Goal: Transaction & Acquisition: Purchase product/service

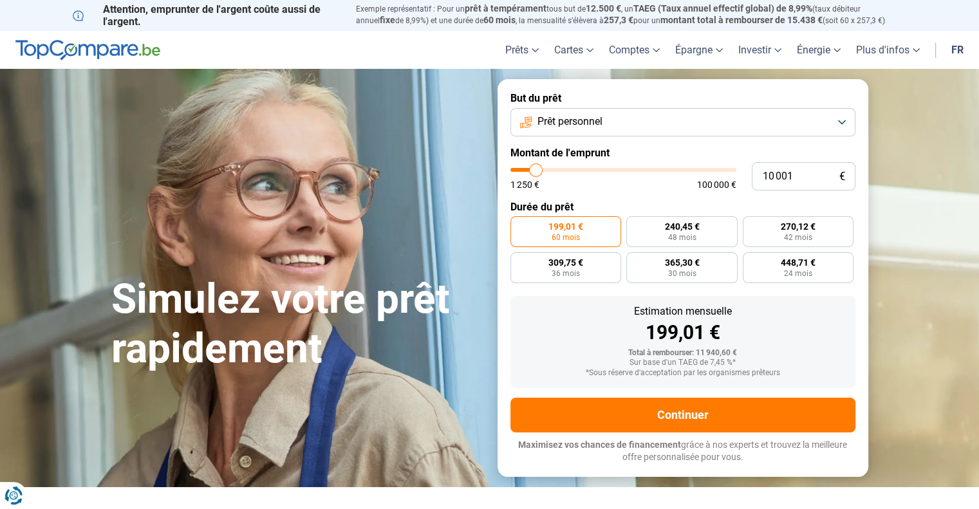
type input "9 750"
type input "9750"
type input "10 000"
type input "10000"
type input "10 750"
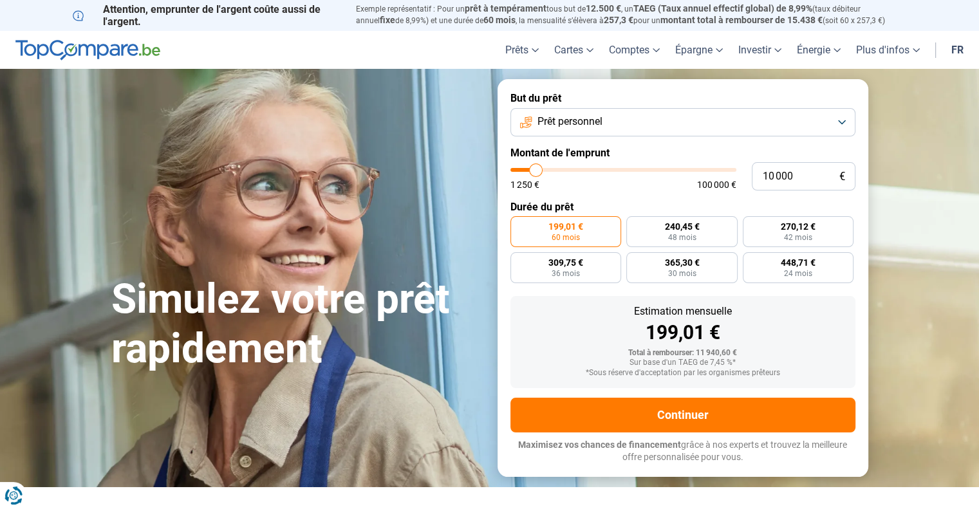
type input "10750"
type input "11 500"
type input "11500"
type input "12 500"
type input "12500"
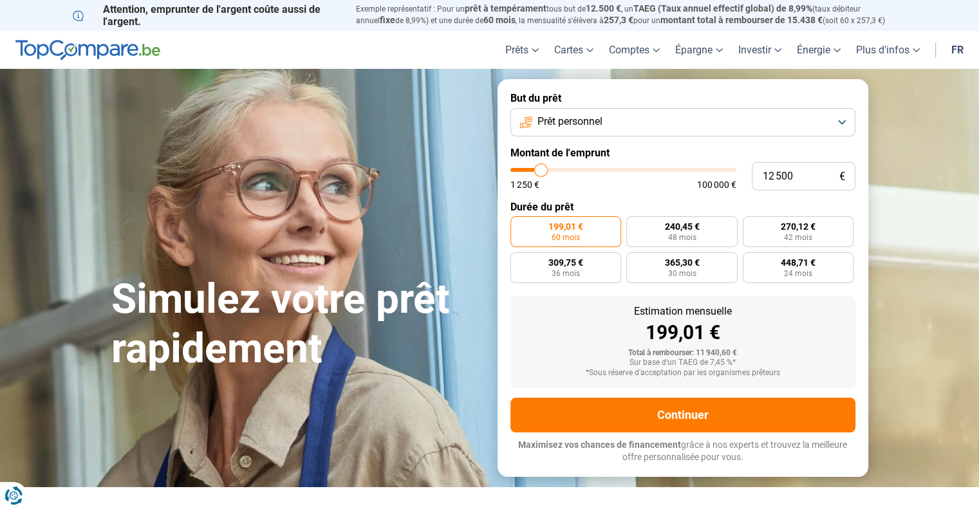
type input "14 000"
type input "14000"
type input "15 500"
type input "15500"
type input "17 750"
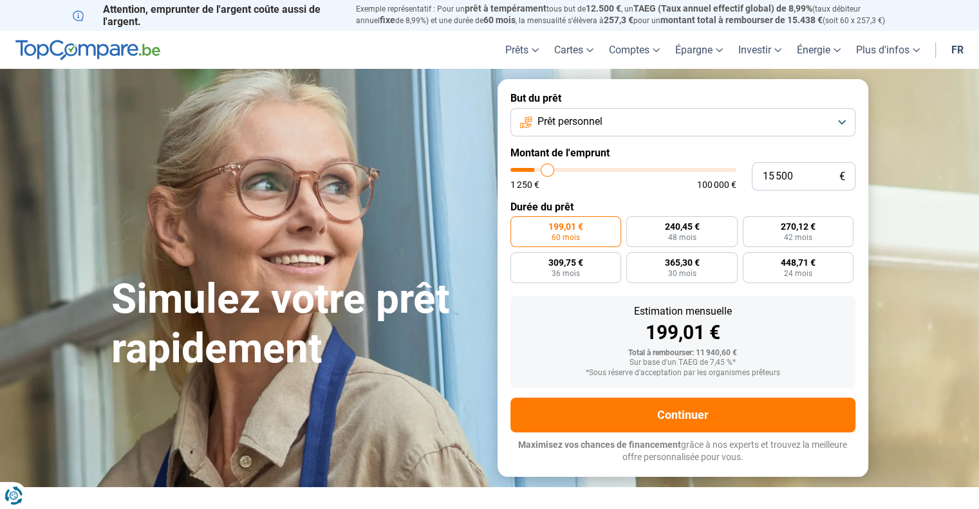
type input "17750"
type input "19 000"
type input "19000"
type input "19 750"
type input "19750"
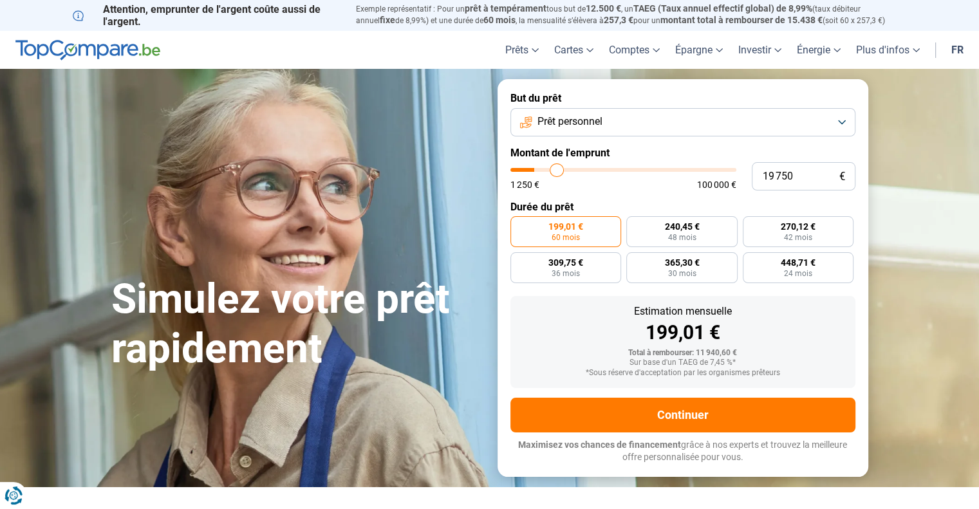
type input "20 250"
type input "20250"
type input "20 500"
type input "20500"
type input "20 750"
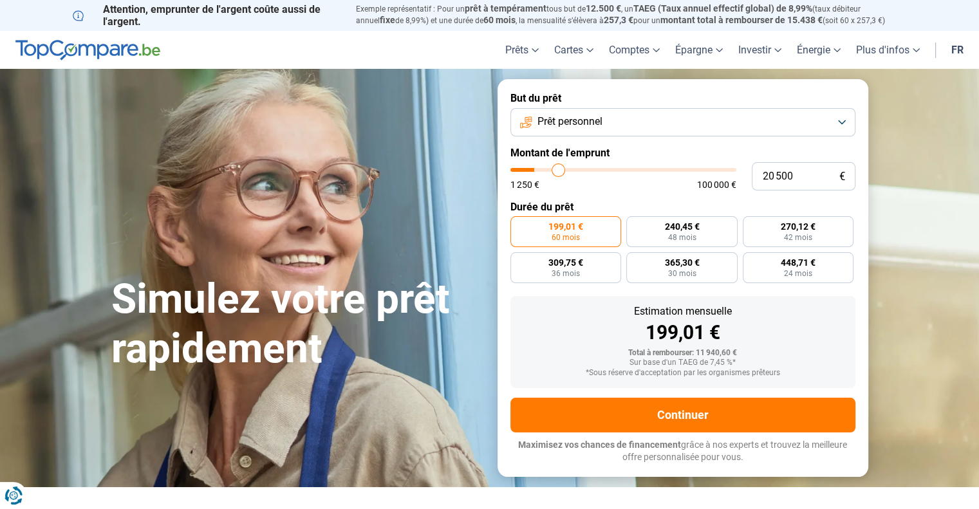
type input "20750"
type input "21 250"
type input "21250"
type input "21 500"
type input "21500"
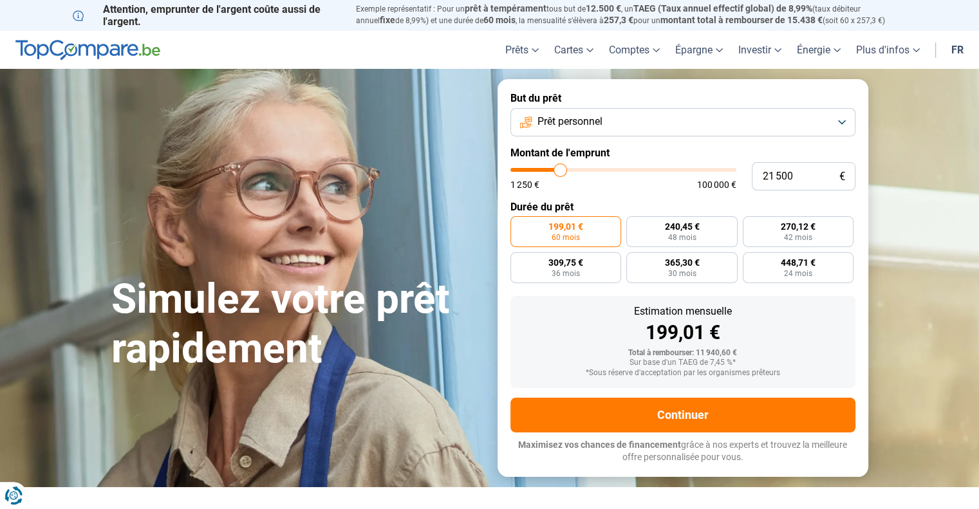
type input "22 250"
type input "22250"
type input "23 000"
type input "23000"
type input "23 750"
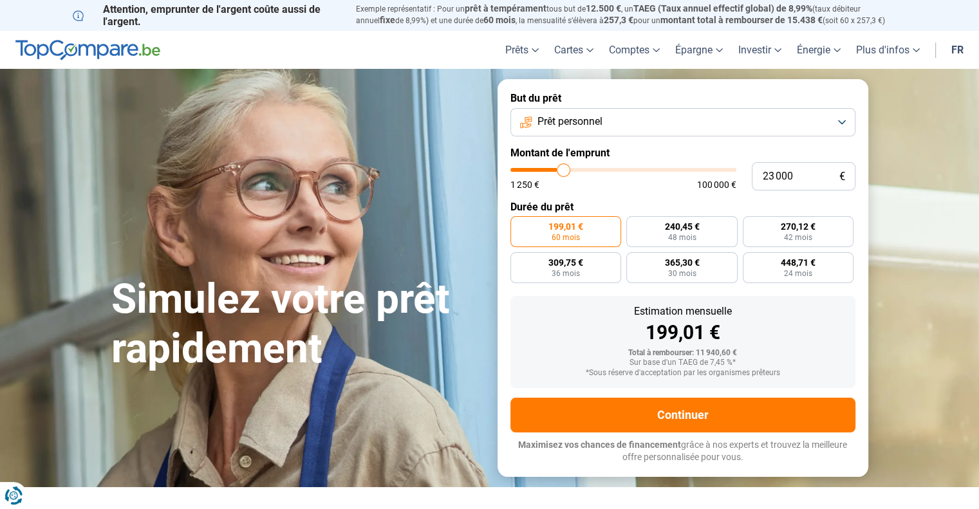
type input "23750"
type input "24 500"
type input "24500"
type input "25 250"
type input "25250"
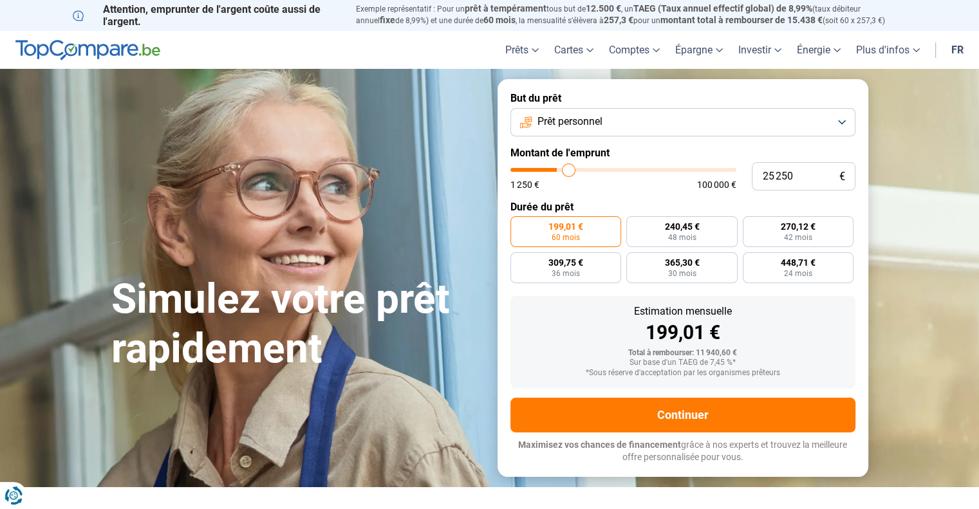
type input "25 500"
type input "25500"
type input "26 000"
type input "26000"
type input "26 500"
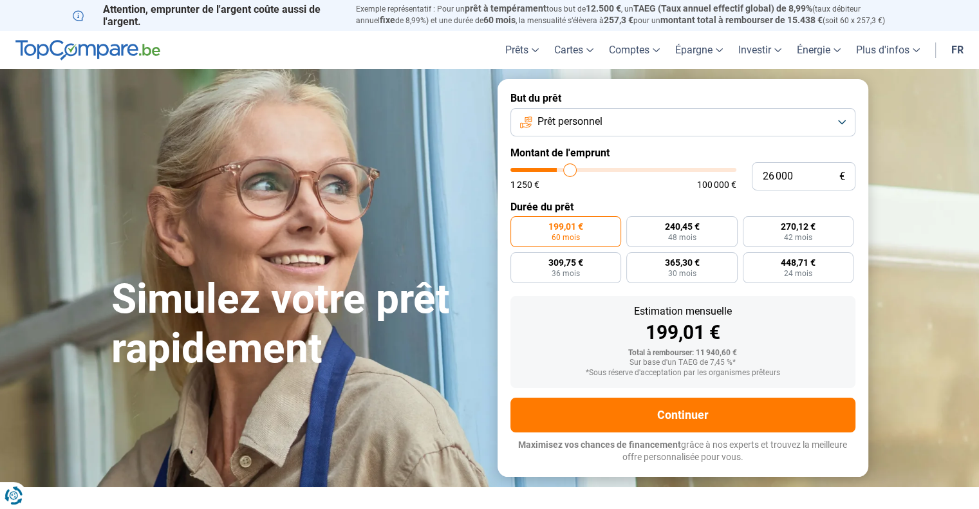
type input "26500"
type input "27 250"
type input "27250"
type input "28 250"
type input "28250"
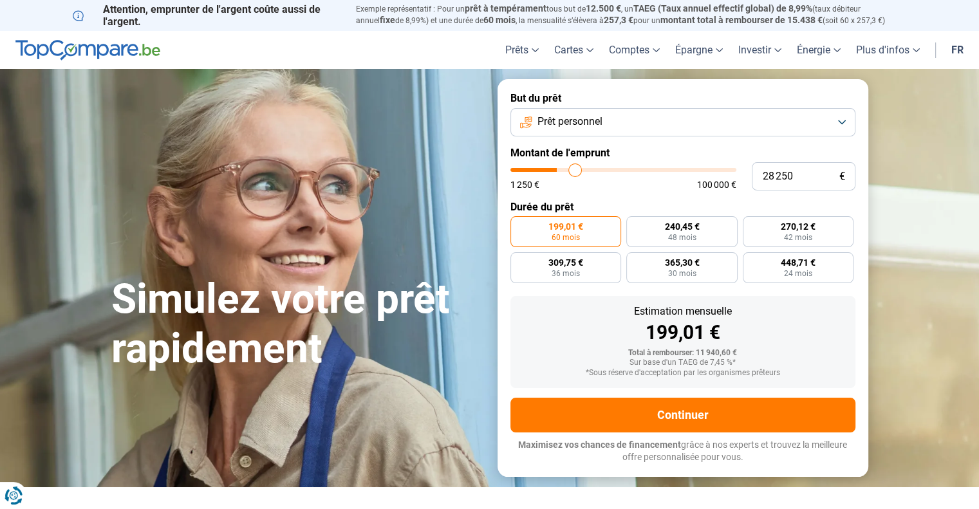
type input "29 000"
type input "29000"
type input "29 500"
type input "29500"
type input "29 750"
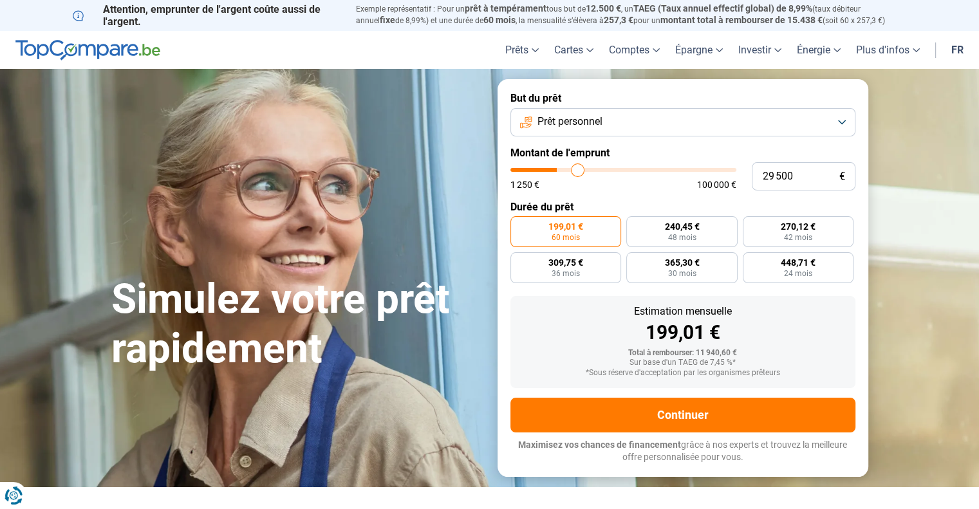
type input "29750"
type input "30 250"
type input "30250"
type input "30 750"
type input "30750"
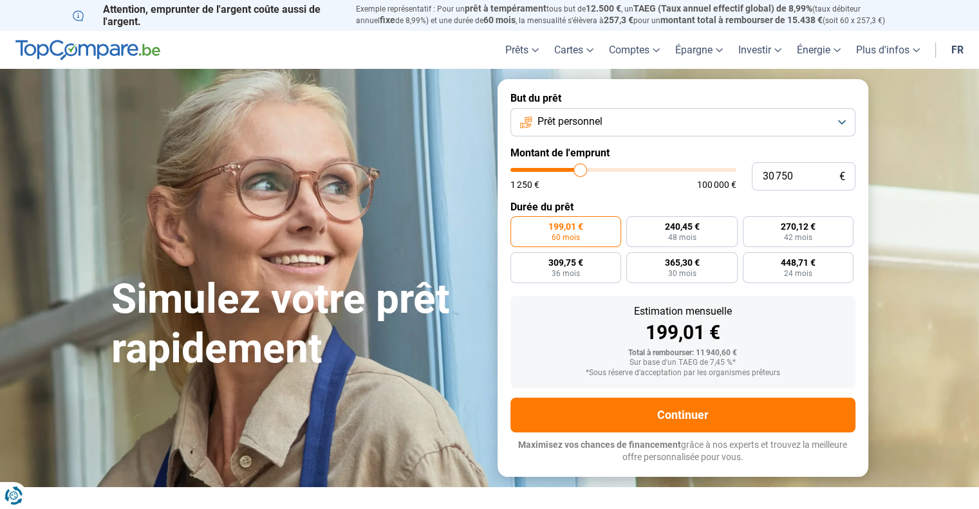
type input "31 500"
type input "31500"
type input "31 750"
type input "31750"
type input "32 500"
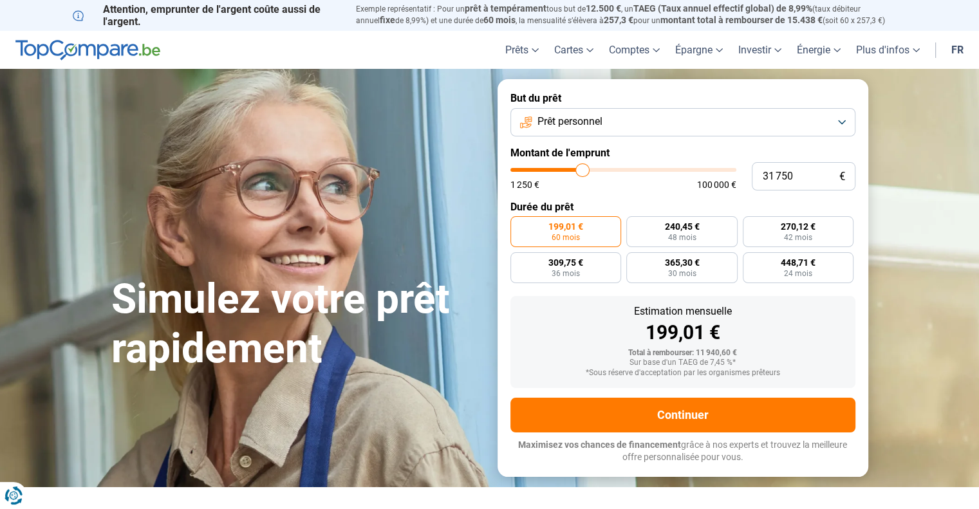
type input "32500"
type input "33 250"
type input "33250"
type input "33 750"
type input "33750"
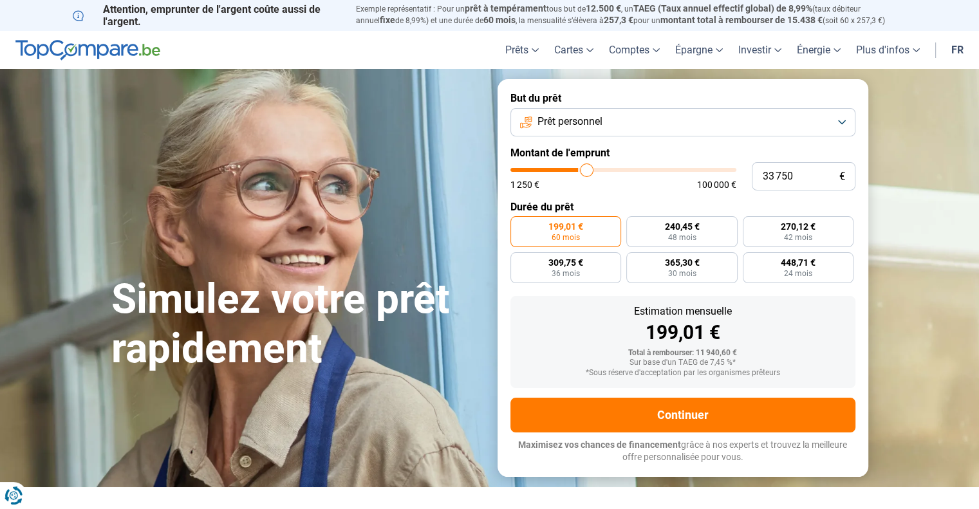
type input "34 000"
type input "34000"
type input "34 250"
type input "34250"
type input "34 500"
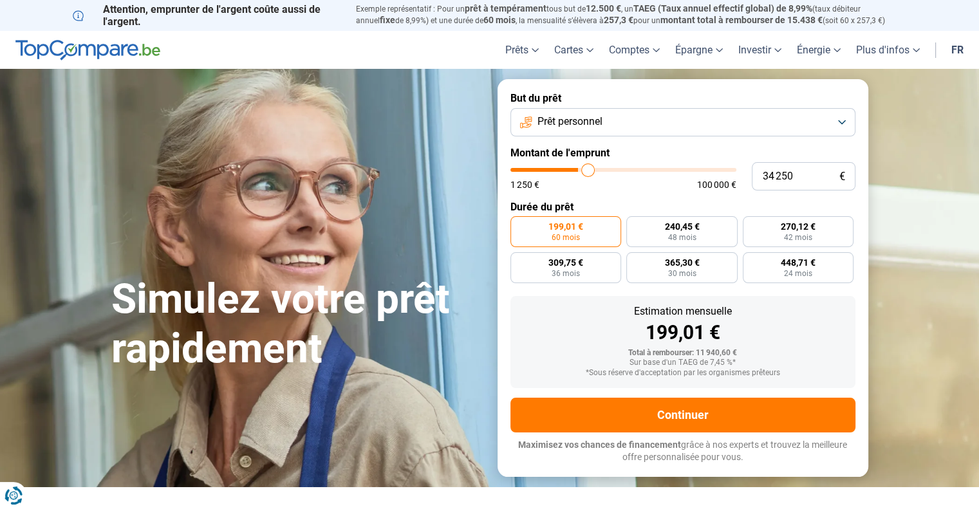
type input "34500"
type input "35 000"
type input "35000"
type input "35 500"
type input "35500"
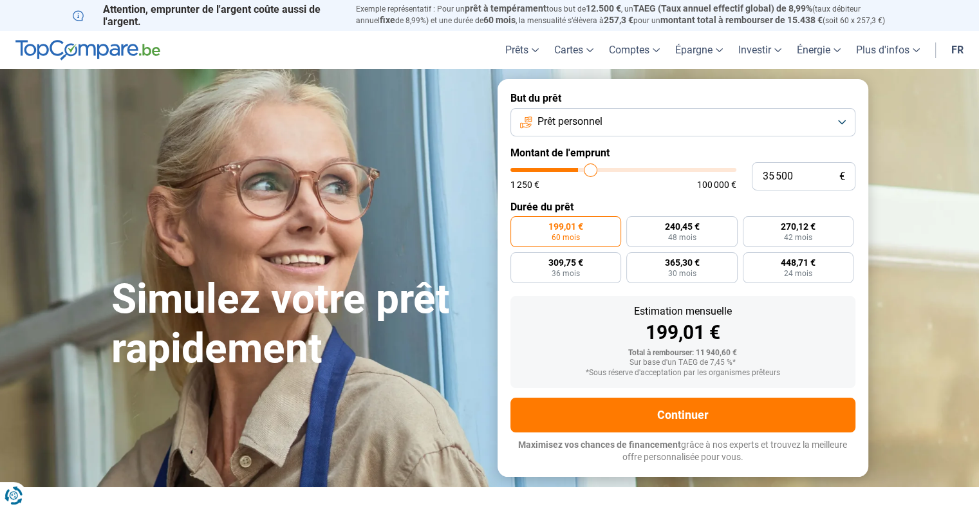
type input "35 750"
type input "35750"
type input "36 000"
type input "36000"
type input "35 750"
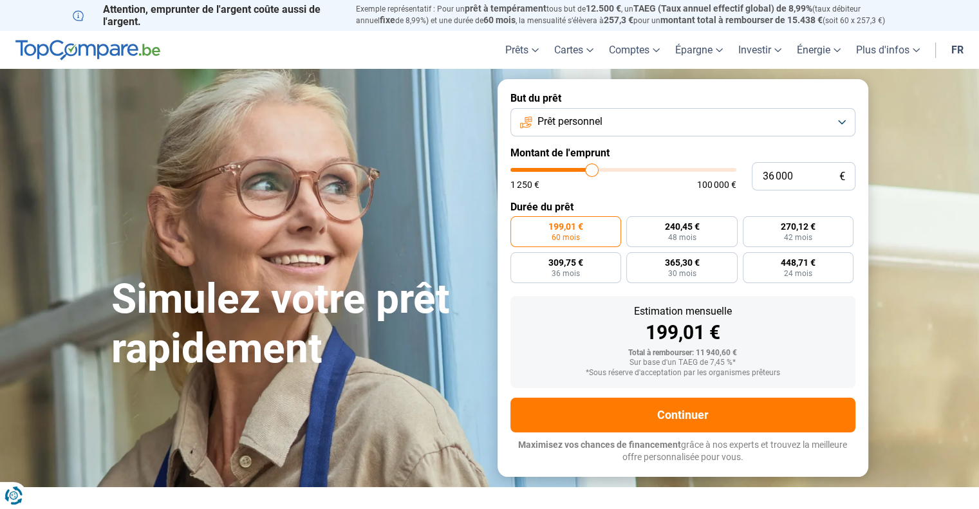
type input "35750"
type input "35 500"
type input "35500"
type input "35 250"
type input "35250"
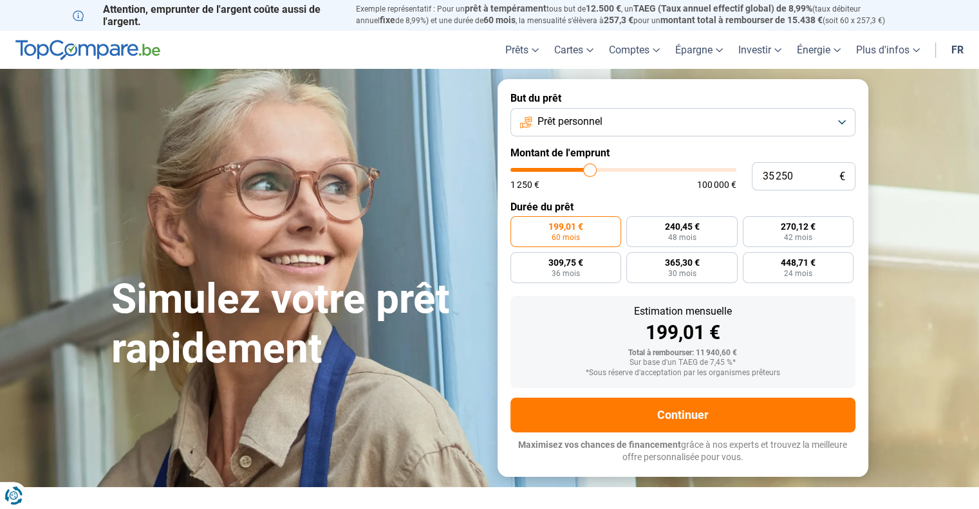
type input "35 000"
type input "35000"
type input "35 250"
type input "35250"
type input "35 500"
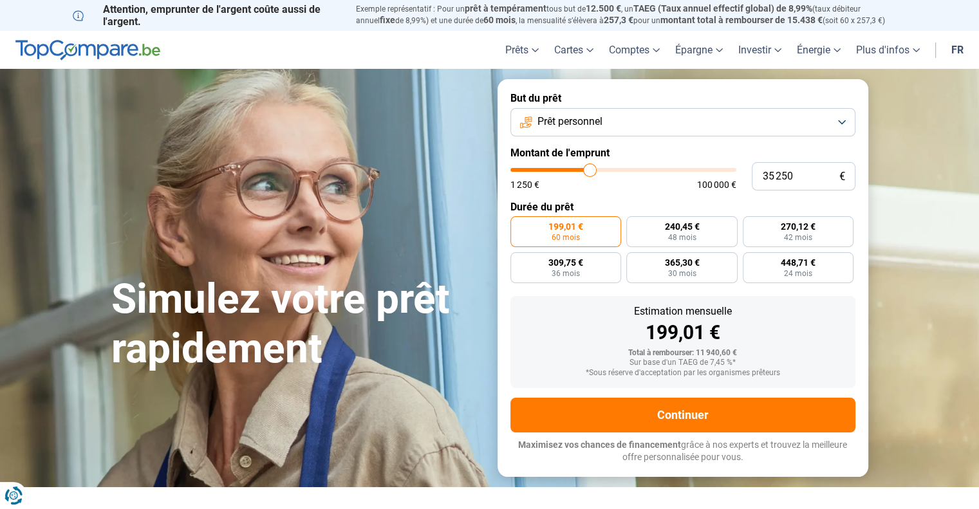
type input "35500"
type input "36 250"
type input "36250"
type input "36 750"
type input "36750"
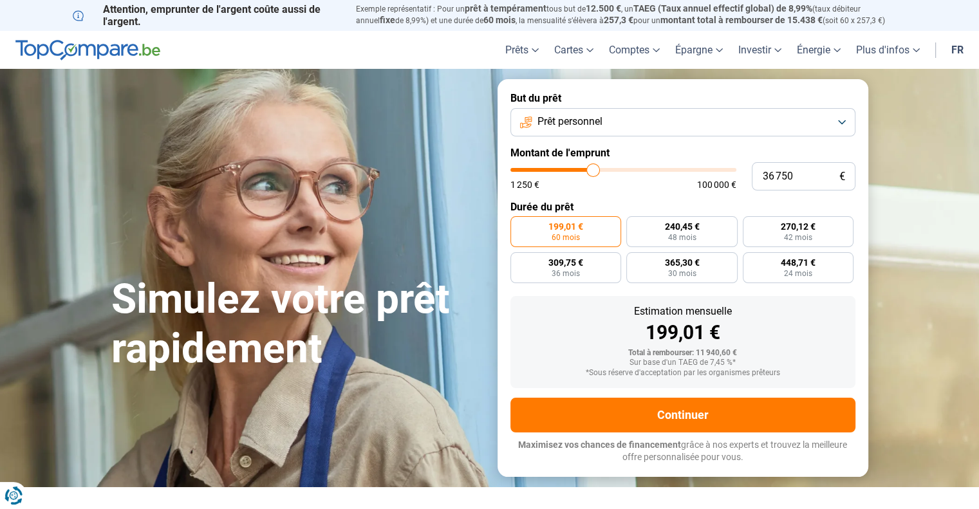
type input "37 000"
type input "37000"
type input "37 500"
type input "37500"
type input "37 750"
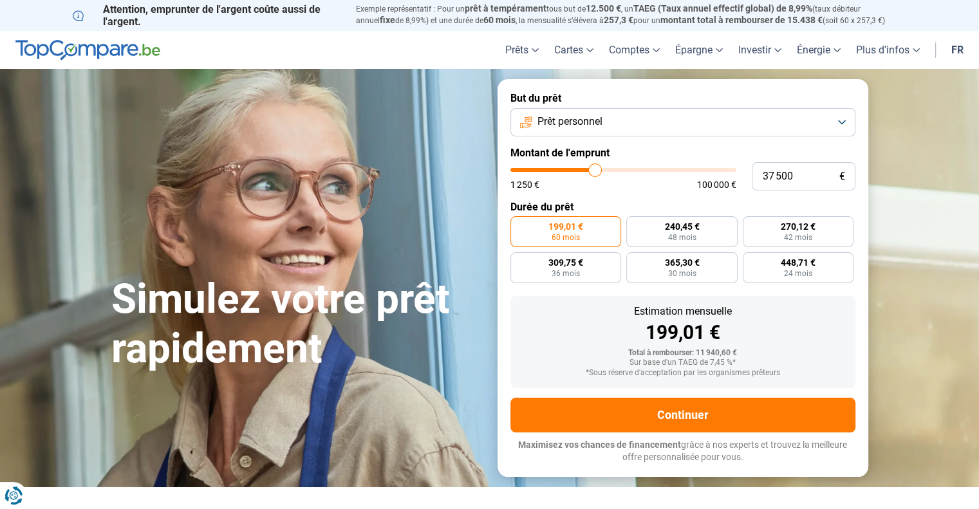
type input "37750"
type input "38 000"
type input "38000"
type input "38 250"
type input "38250"
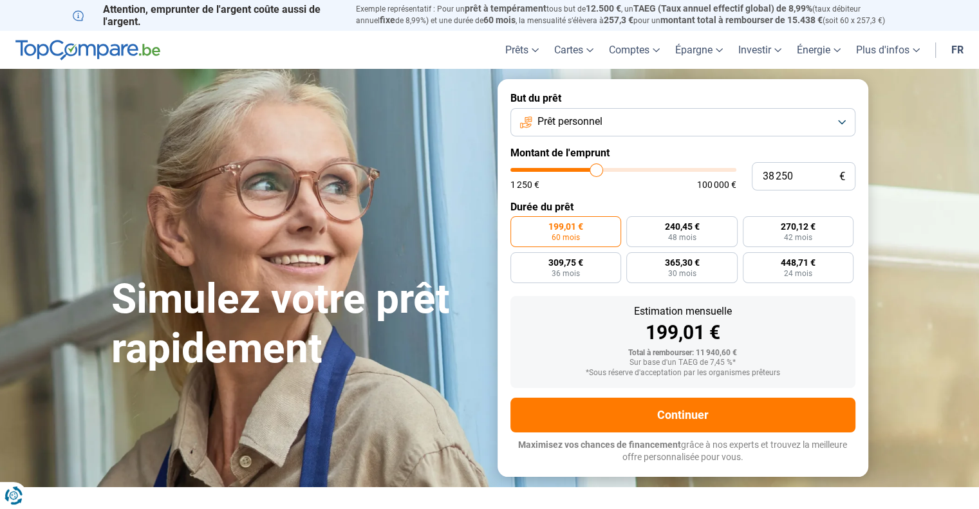
type input "38 500"
type input "38500"
type input "39 000"
type input "39000"
type input "38 750"
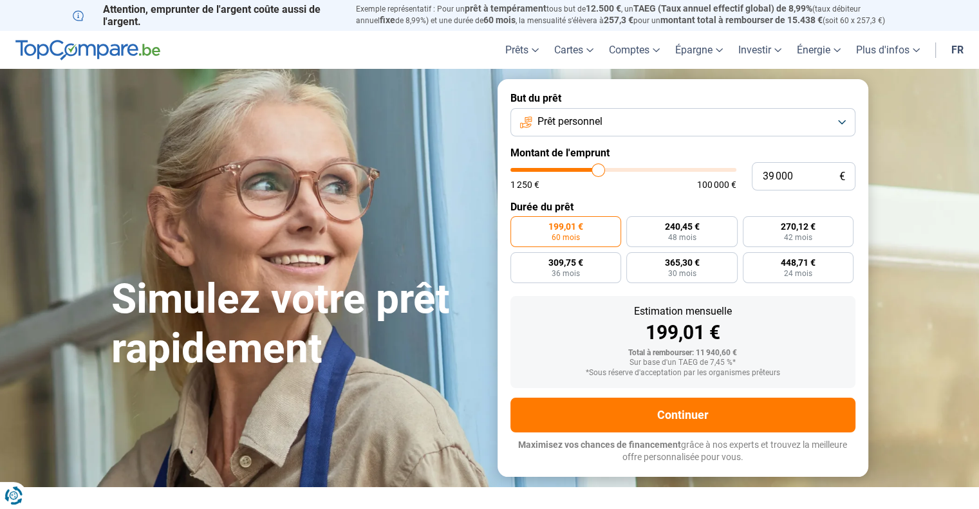
type input "38750"
type input "38 000"
type input "38000"
type input "36 000"
type input "36000"
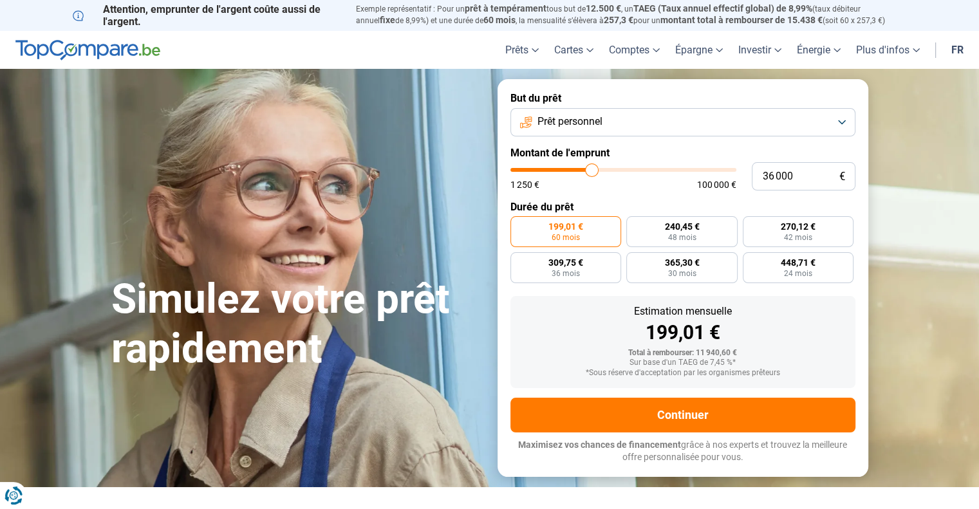
type input "35 000"
type input "35000"
type input "28 250"
type input "28250"
type input "28 000"
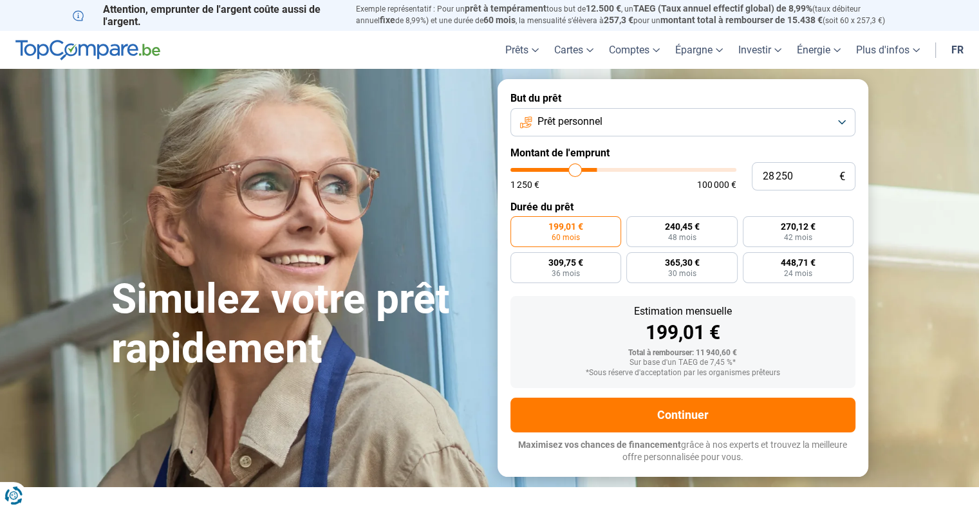
type input "28000"
type input "27 750"
type input "27750"
type input "27 250"
type input "27250"
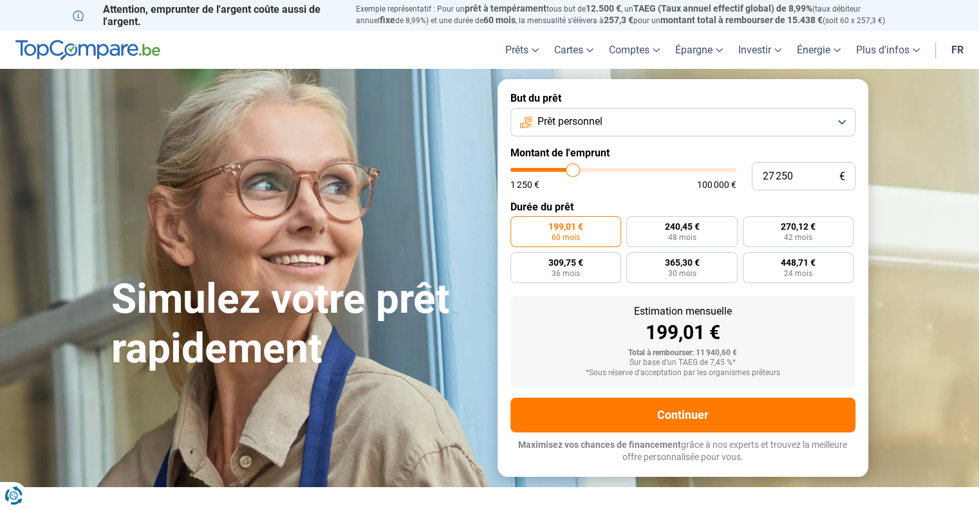
type input "26 500"
type input "26500"
type input "24 500"
type input "24500"
type input "20 250"
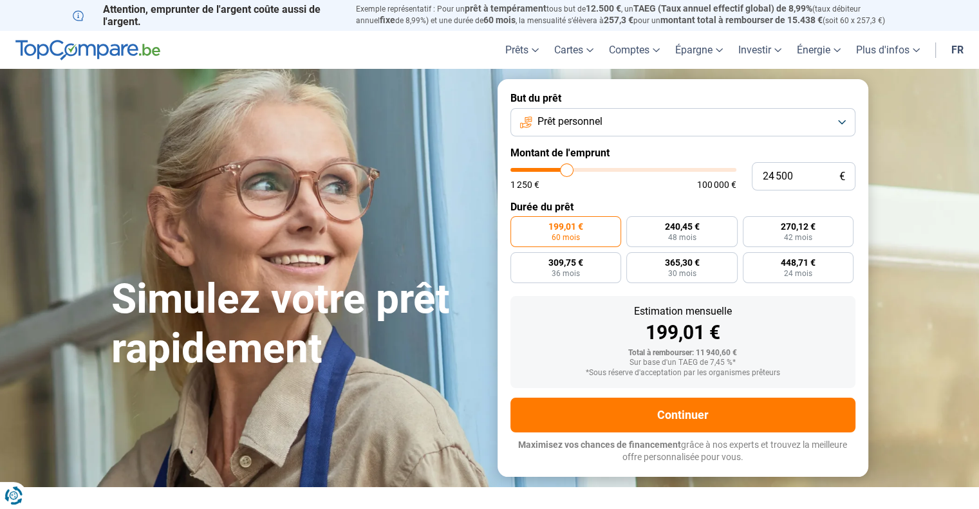
type input "20250"
type input "17 750"
type input "17750"
type input "15 250"
type input "15250"
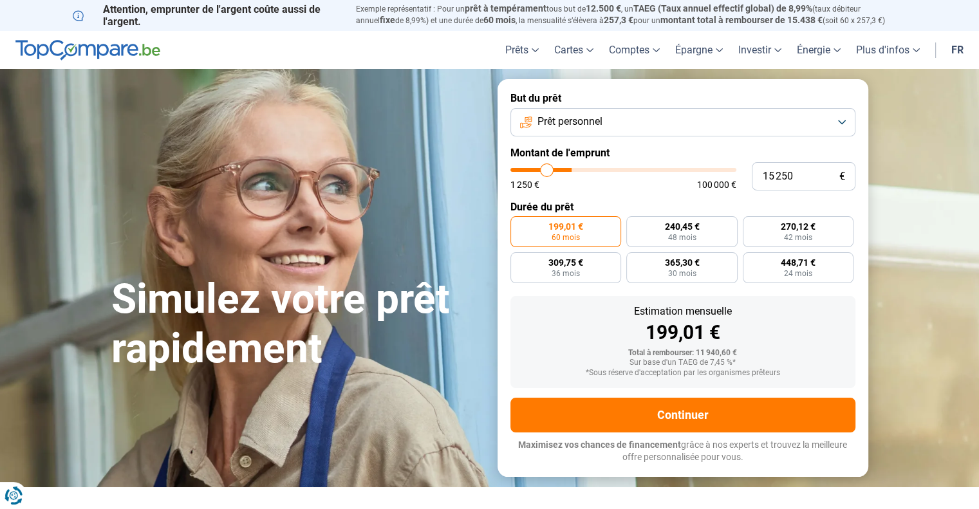
type input "14 250"
type input "14250"
type input "14 000"
type input "14000"
type input "13 750"
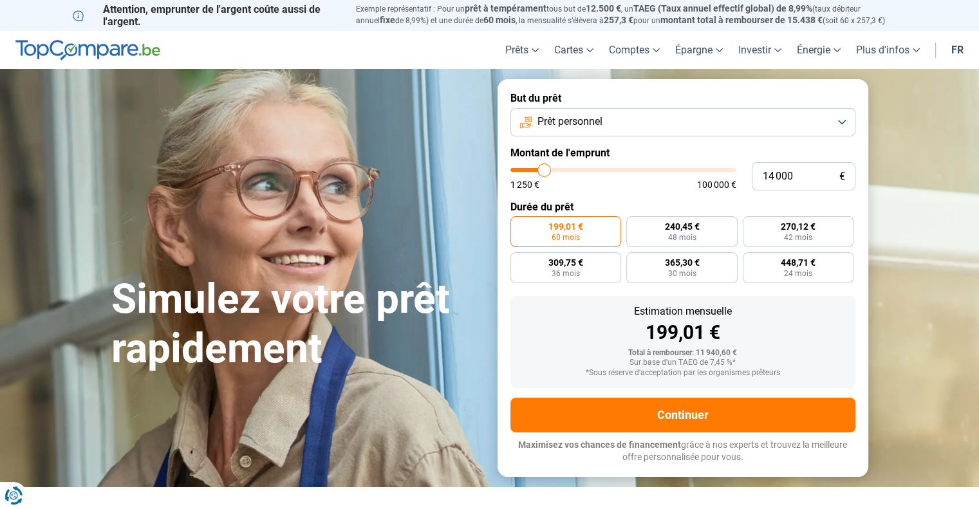
type input "13750"
type input "13 500"
type input "13500"
type input "13 250"
type input "13250"
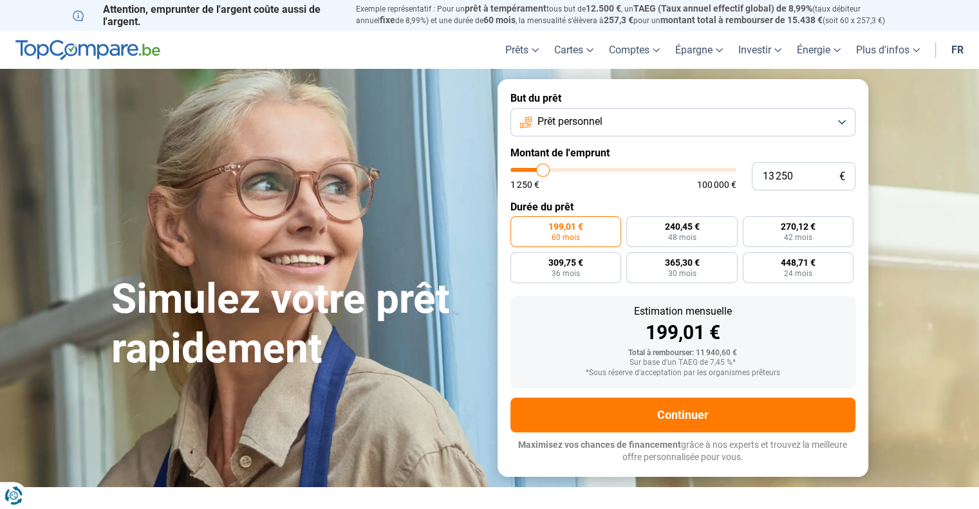
type input "13 000"
type input "13000"
type input "12 750"
type input "12750"
type input "12 500"
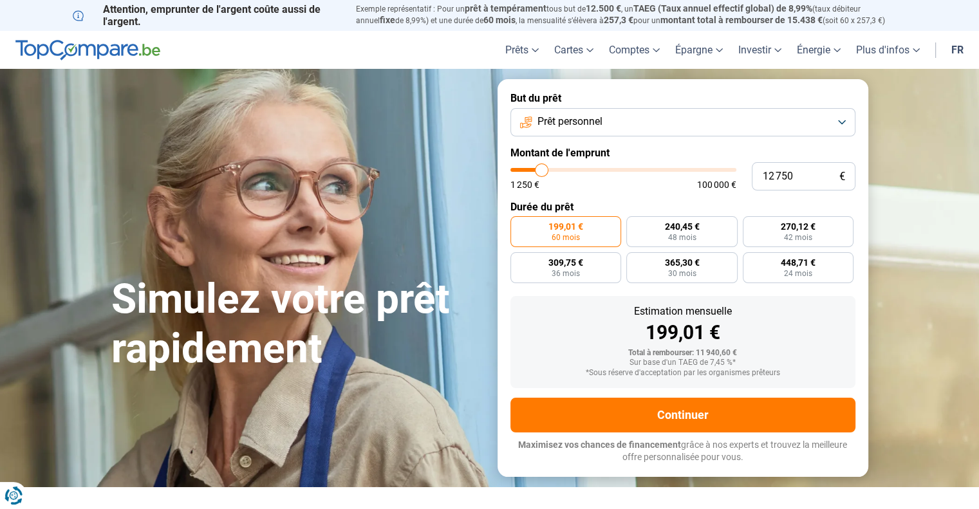
type input "12500"
type input "12 250"
type input "12250"
type input "11 250"
type input "11250"
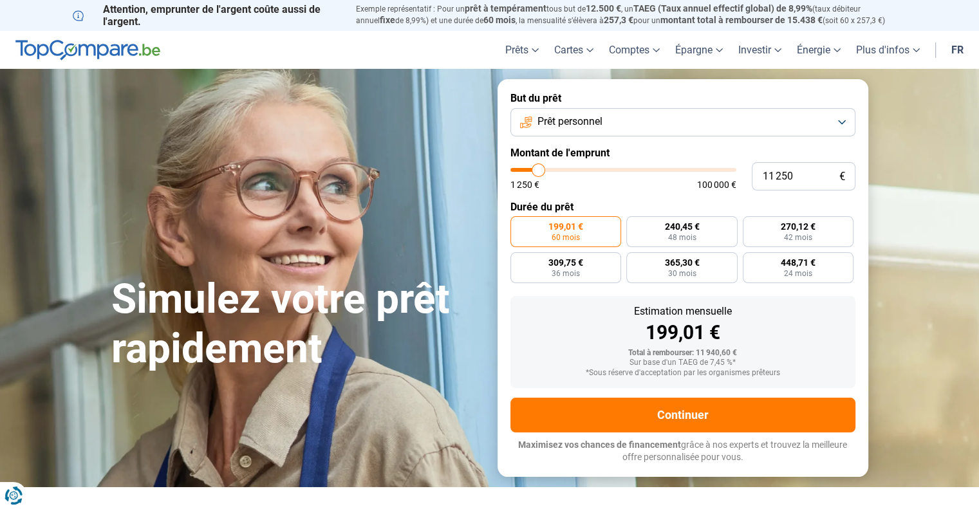
type input "10 500"
type input "10500"
type input "9 000"
type input "9000"
type input "8 500"
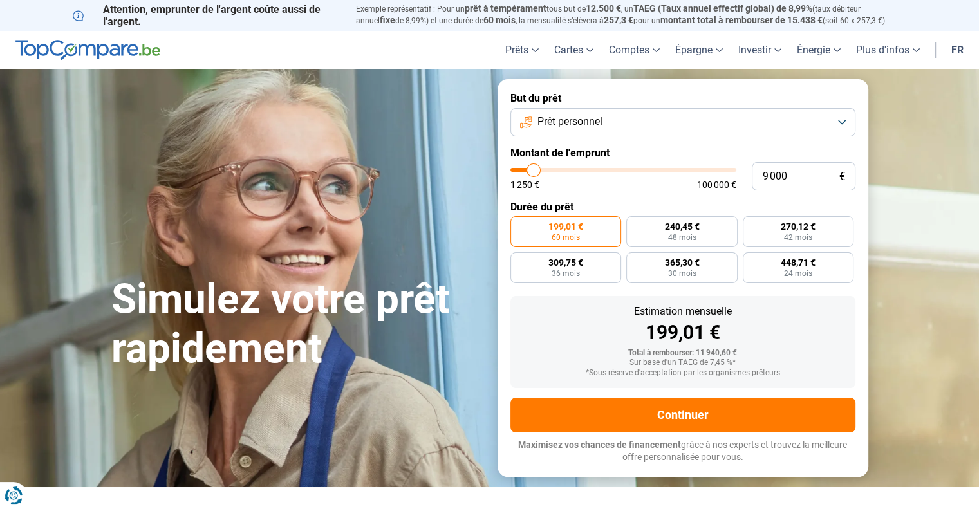
type input "8500"
type input "8 250"
type input "8250"
click at [532, 168] on input "range" at bounding box center [624, 170] width 226 height 4
radio input "true"
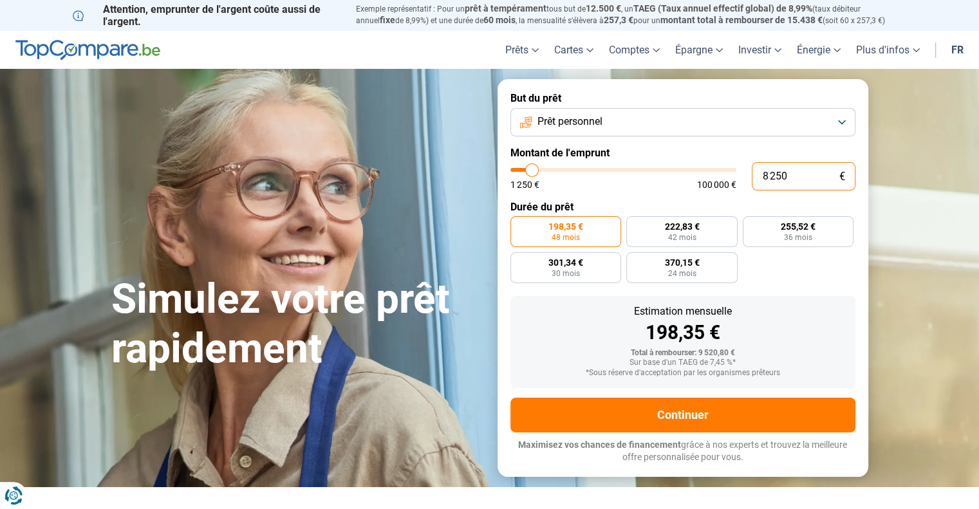
drag, startPoint x: 791, startPoint y: 176, endPoint x: 762, endPoint y: 176, distance: 28.3
click at [762, 176] on input "8 250" at bounding box center [804, 176] width 104 height 28
type input "8"
type input "1250"
type input "85"
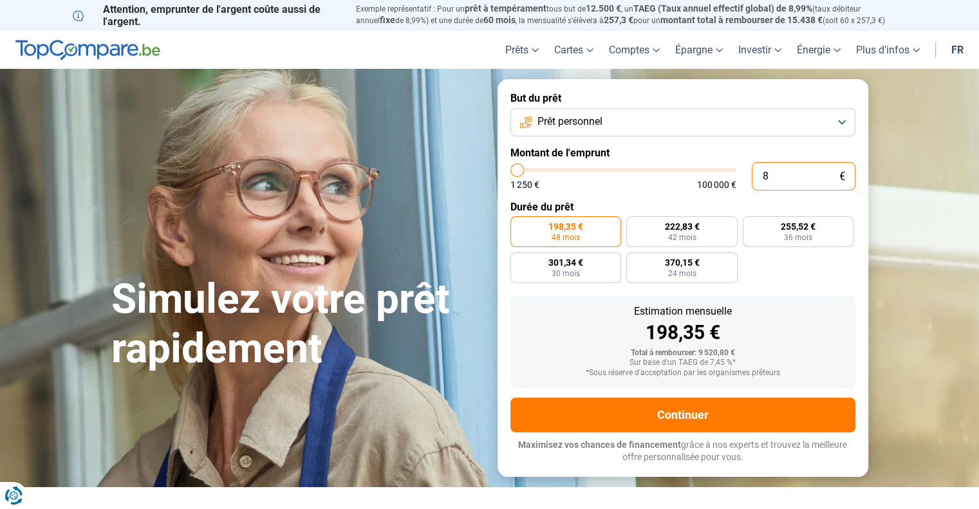
type input "1250"
type input "850"
type input "1250"
type input "8 500"
type input "8500"
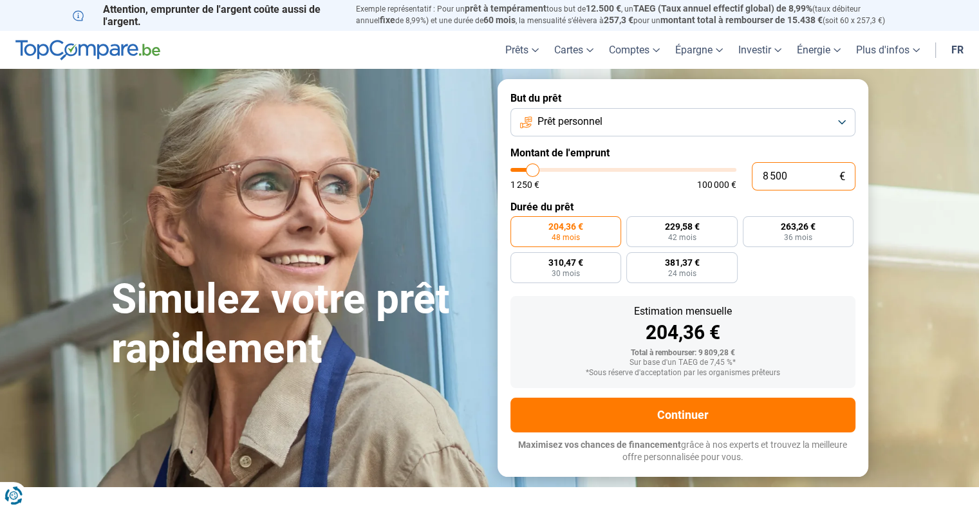
type input "85 000"
type input "85000"
type input "850 000"
type input "100000"
type input "100 000"
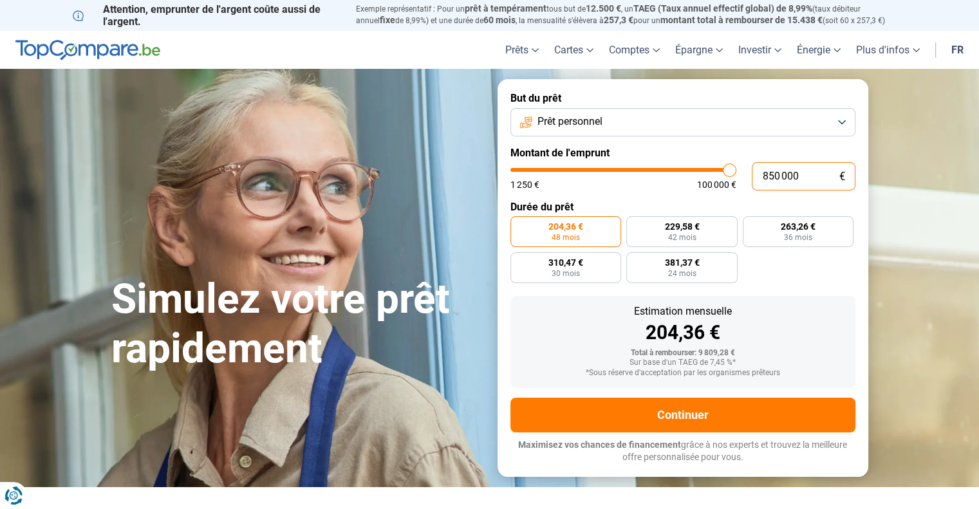
type input "100000"
radio input "false"
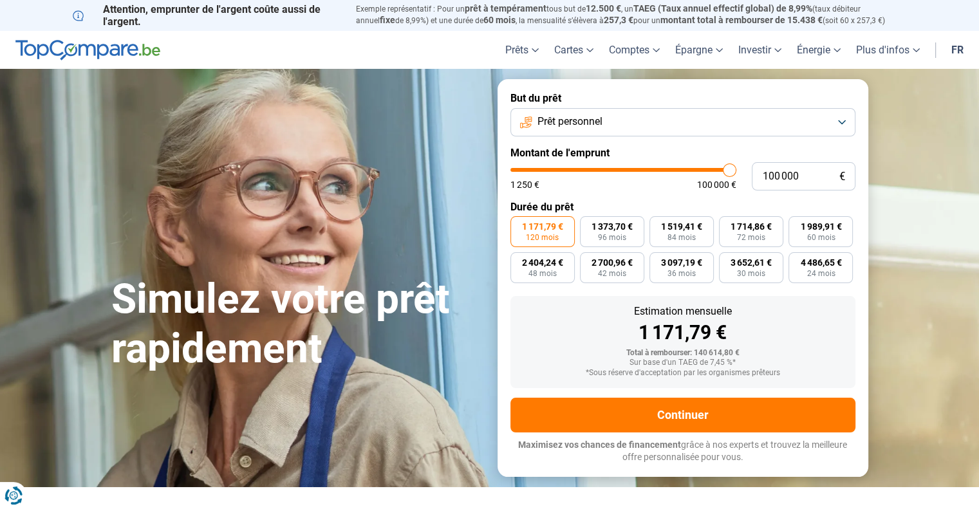
type input "99 750"
type input "99750"
type input "99 000"
type input "99000"
type input "98 250"
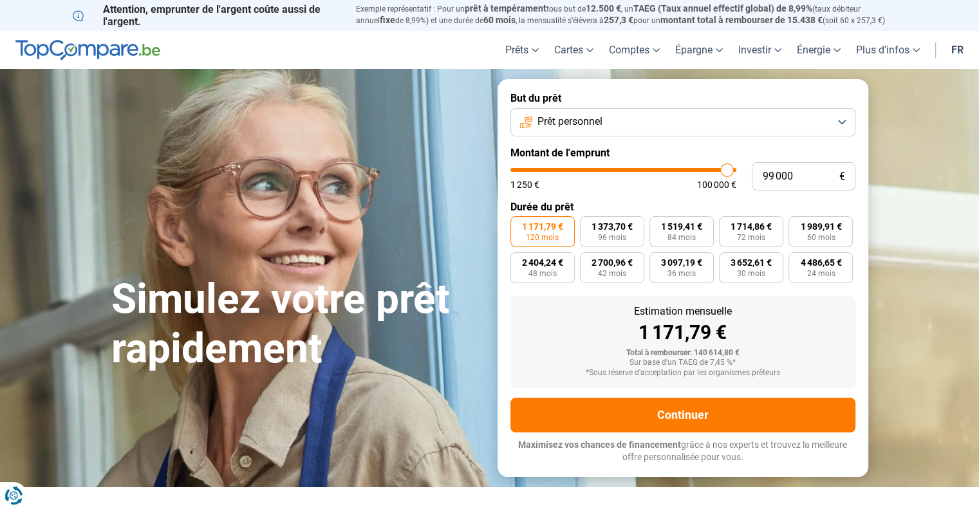
type input "98250"
type input "97 250"
type input "97250"
type input "95 250"
type input "95250"
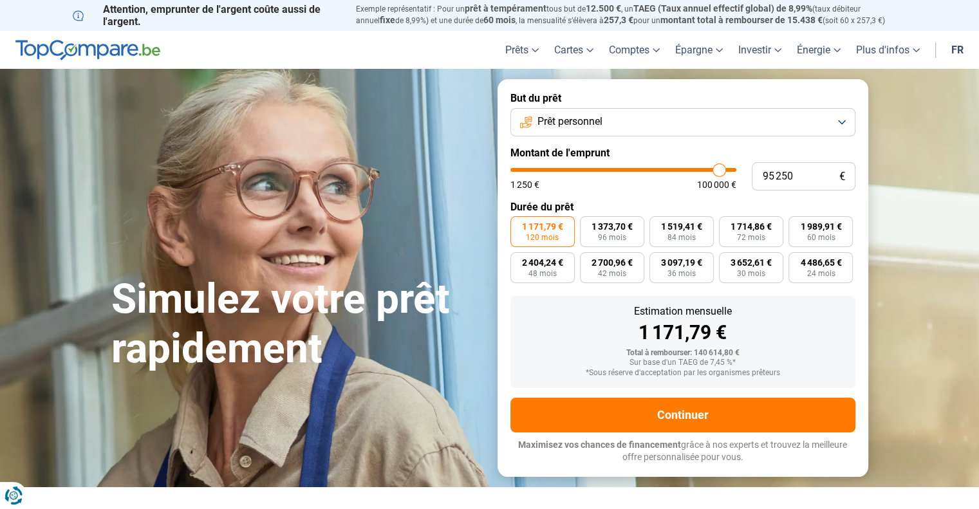
type input "93 750"
type input "93750"
type input "92 000"
type input "92000"
type input "91 250"
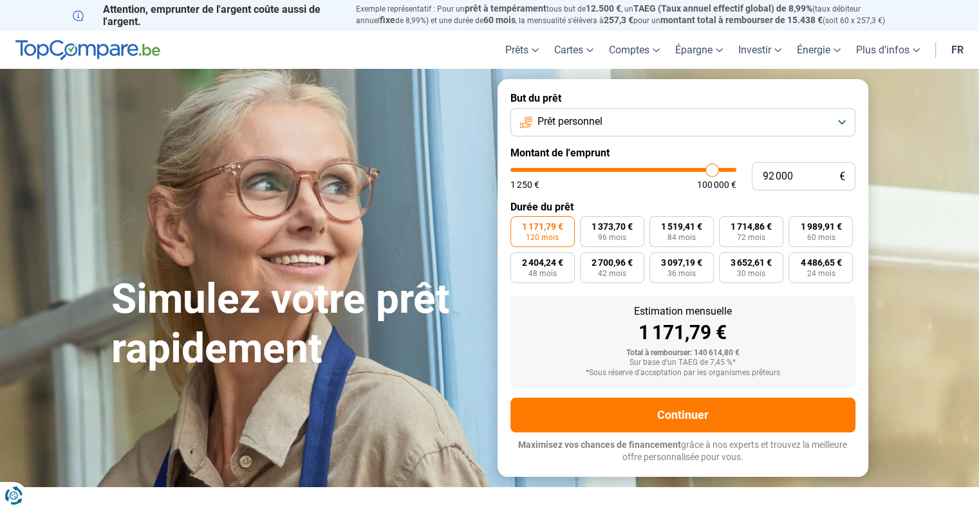
type input "91250"
drag, startPoint x: 729, startPoint y: 168, endPoint x: 534, endPoint y: 182, distance: 195.6
click at [534, 172] on input "range" at bounding box center [624, 170] width 226 height 4
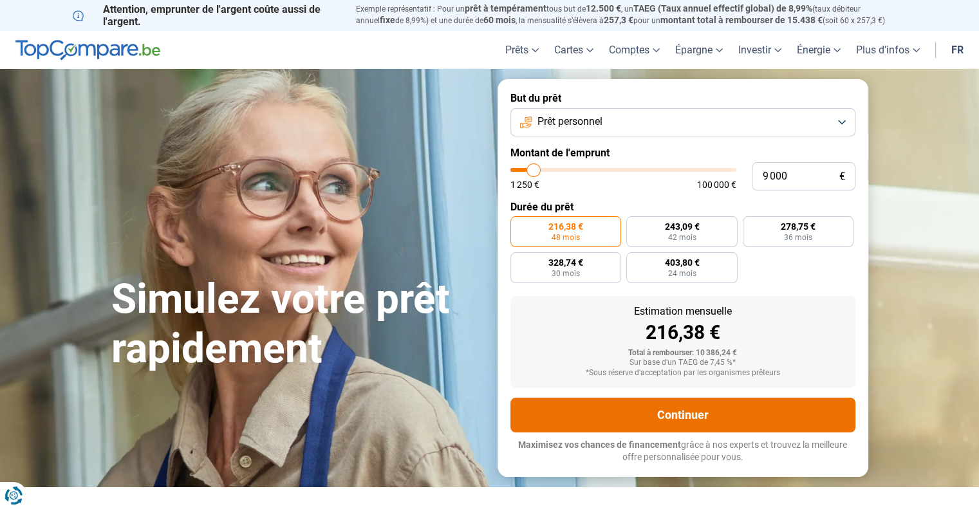
click at [676, 410] on button "Continuer" at bounding box center [683, 415] width 345 height 35
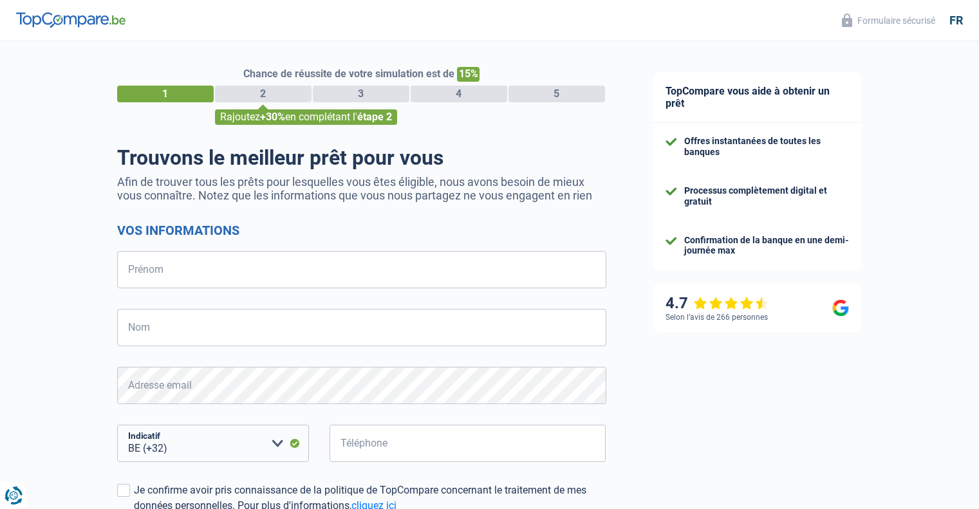
select select "32"
